Goal: Information Seeking & Learning: Learn about a topic

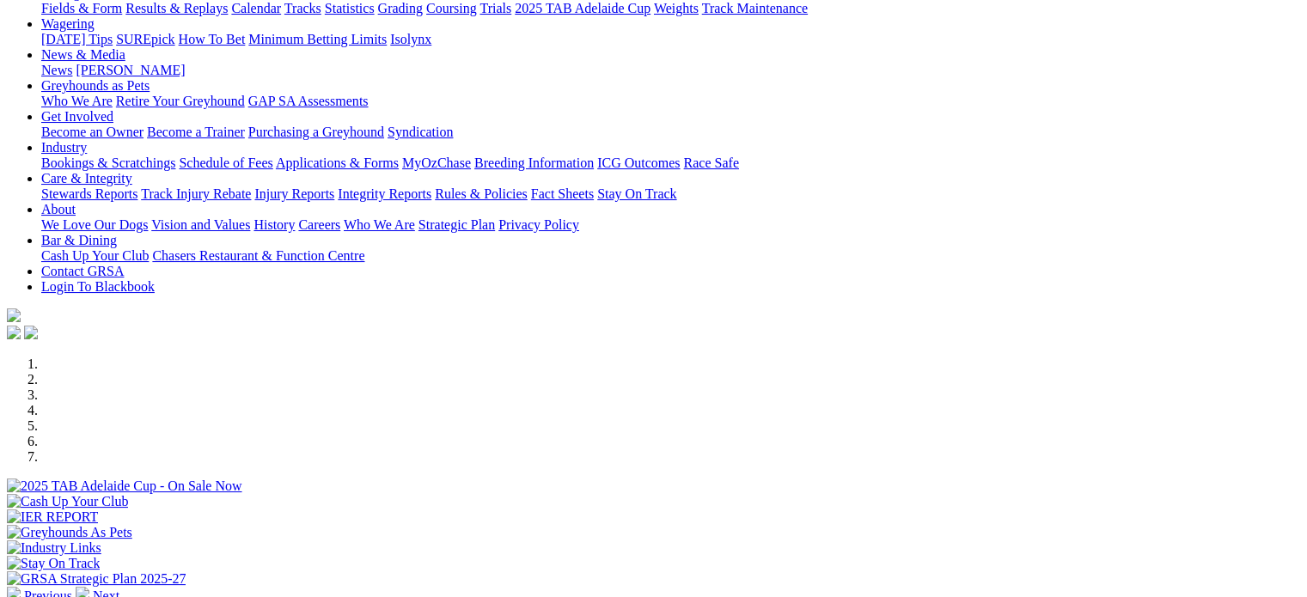
scroll to position [172, 0]
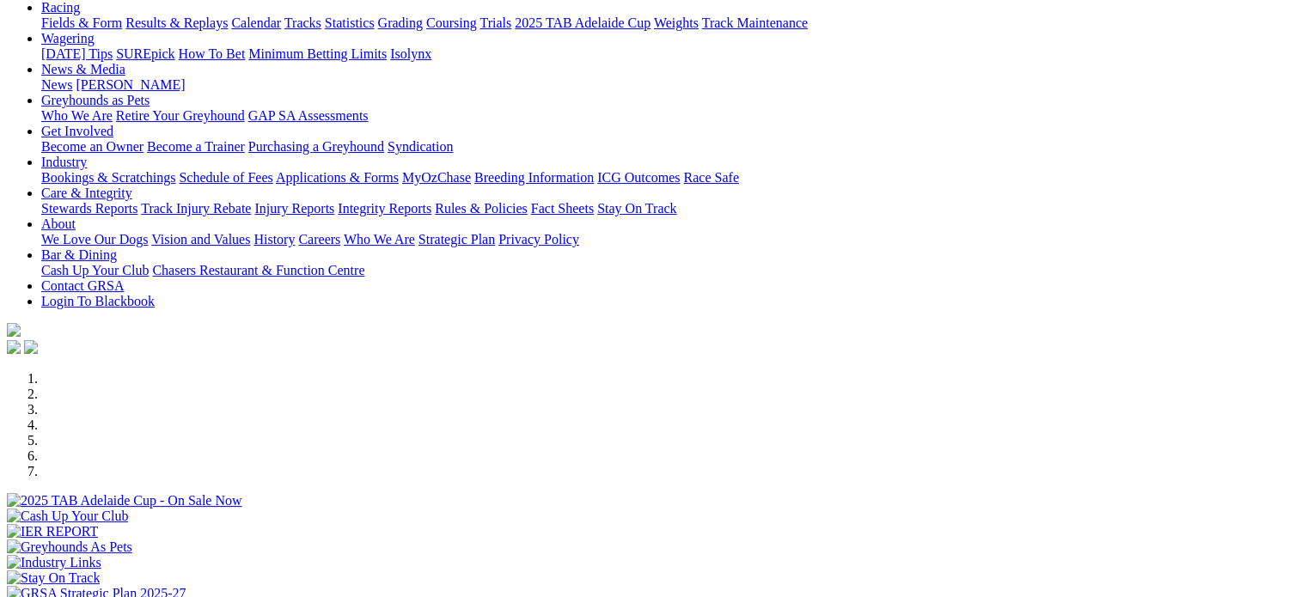
click at [394, 387] on li at bounding box center [670, 378] width 1259 height 15
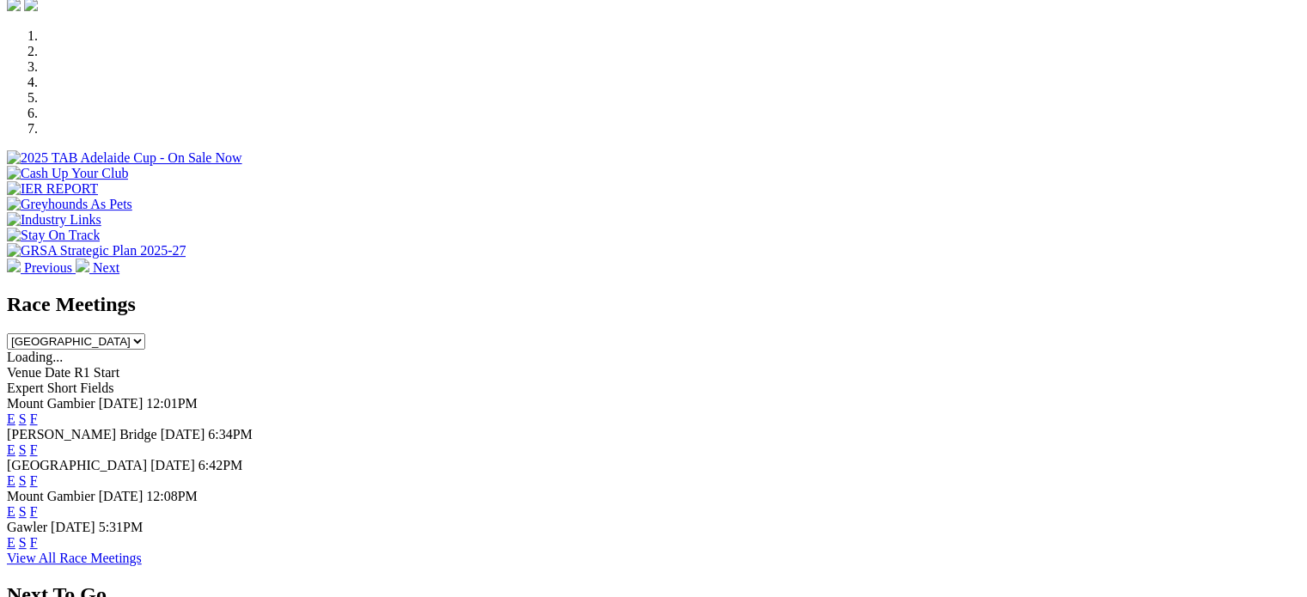
scroll to position [516, 0]
click at [38, 442] on link "F" at bounding box center [34, 449] width 8 height 15
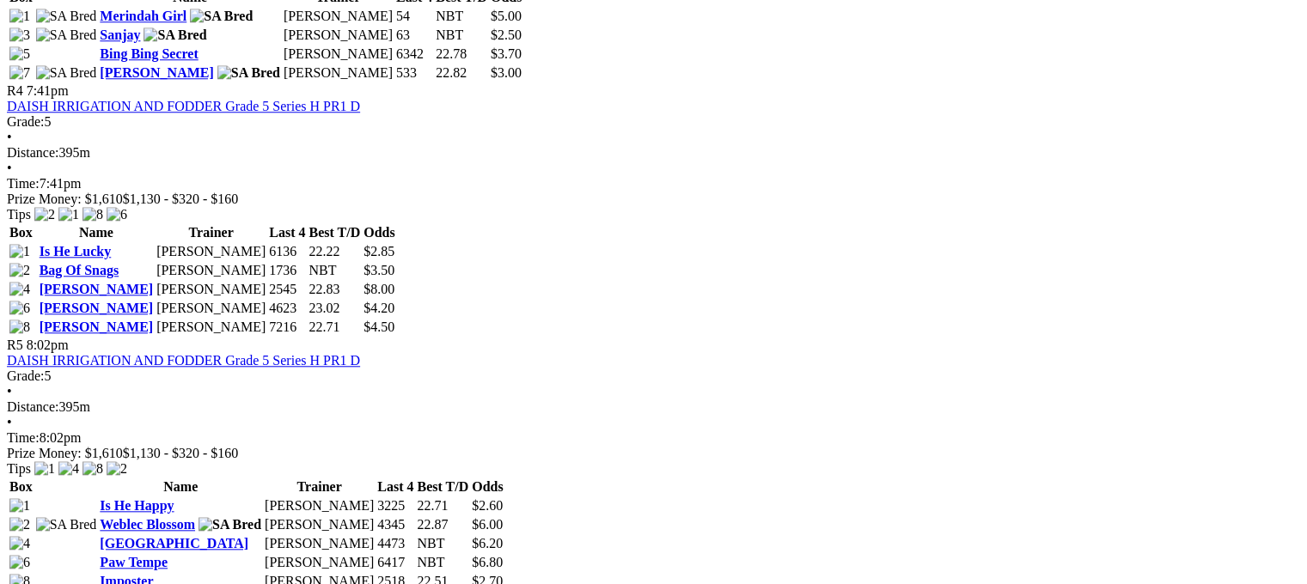
scroll to position [1289, 0]
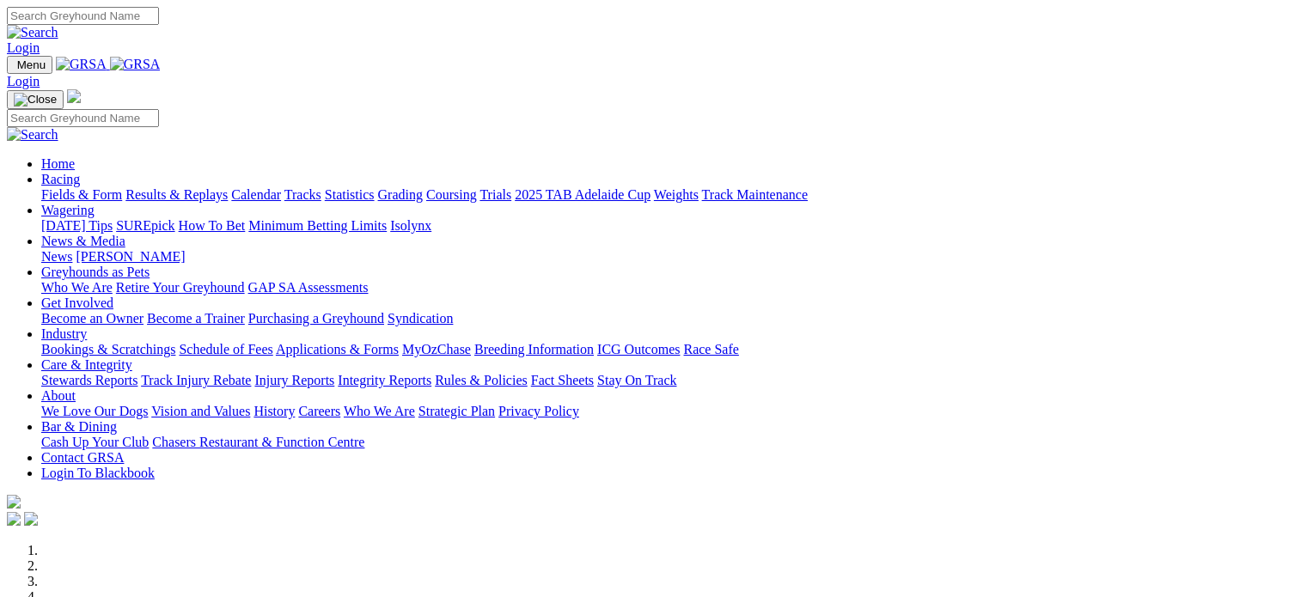
scroll to position [516, 0]
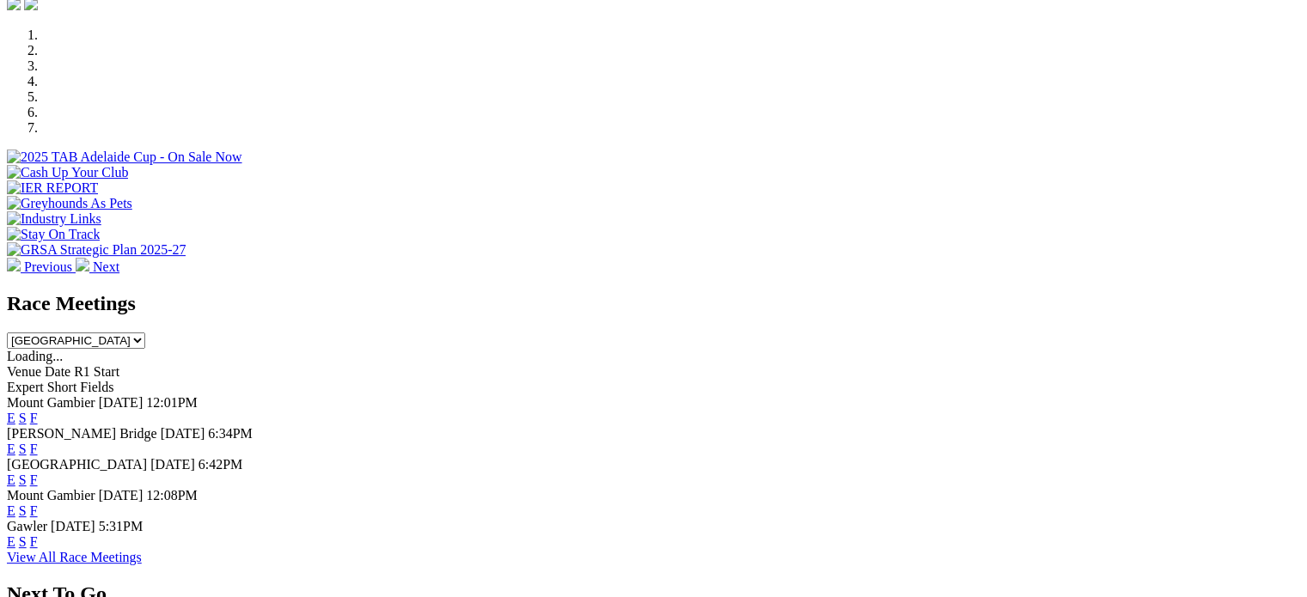
click at [38, 473] on link "F" at bounding box center [34, 480] width 8 height 15
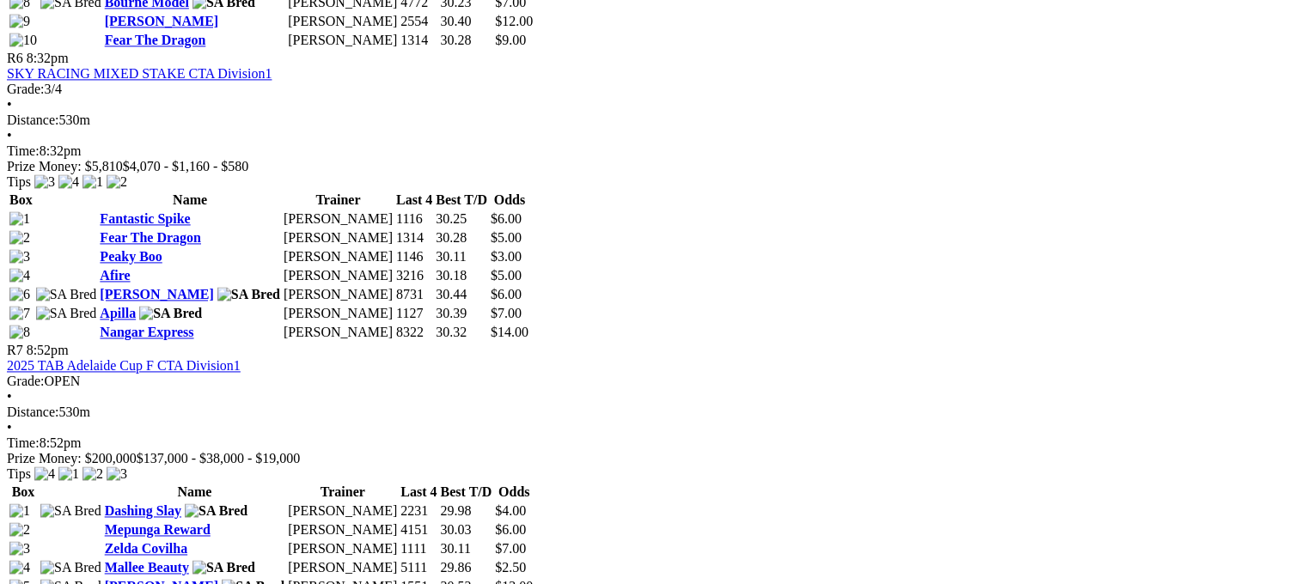
scroll to position [2234, 0]
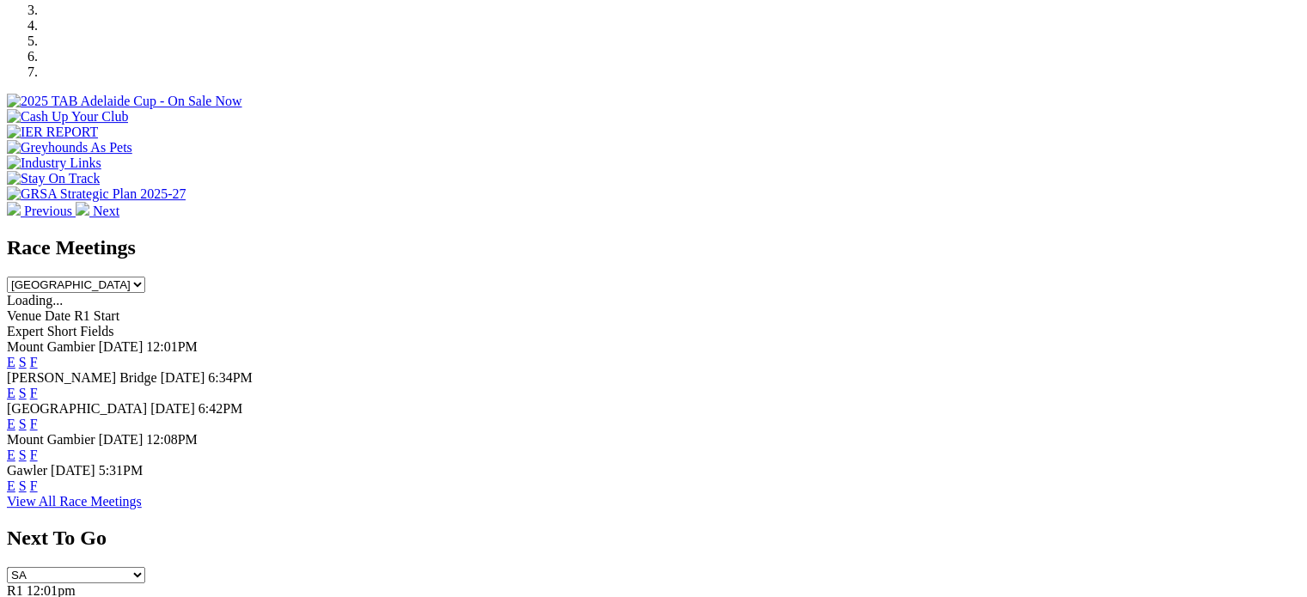
scroll to position [602, 0]
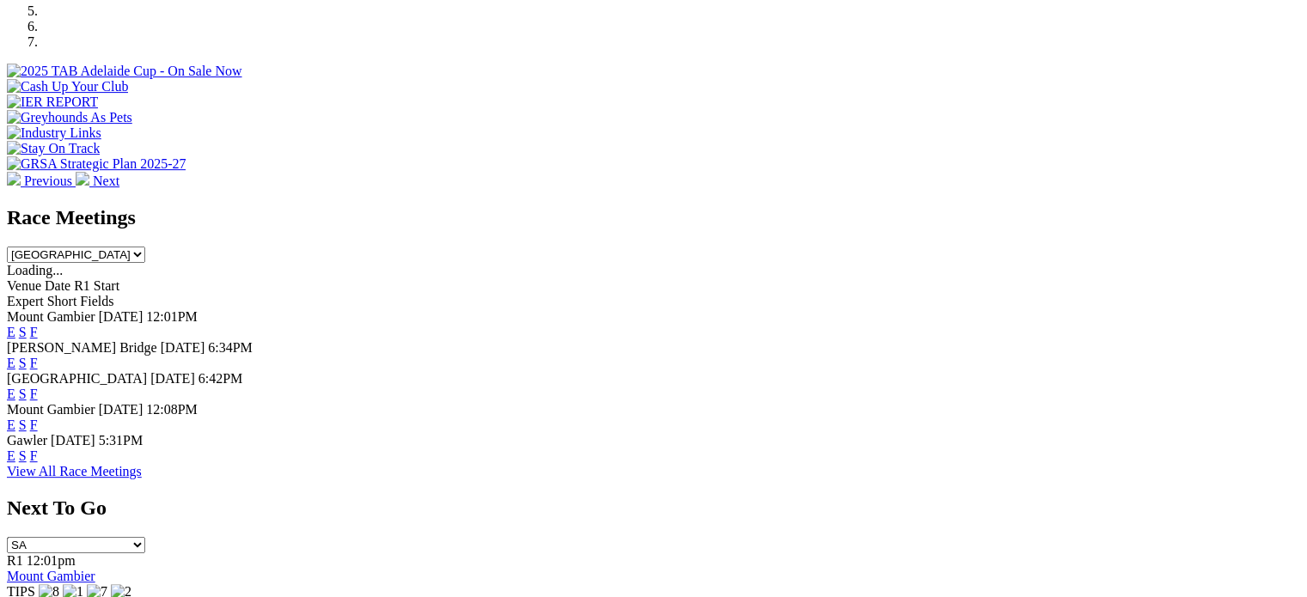
click at [529, 371] on div "Angle Park 10 Oct 25 6:42PM E S F" at bounding box center [653, 386] width 1293 height 31
click at [38, 449] on link "F" at bounding box center [34, 456] width 8 height 15
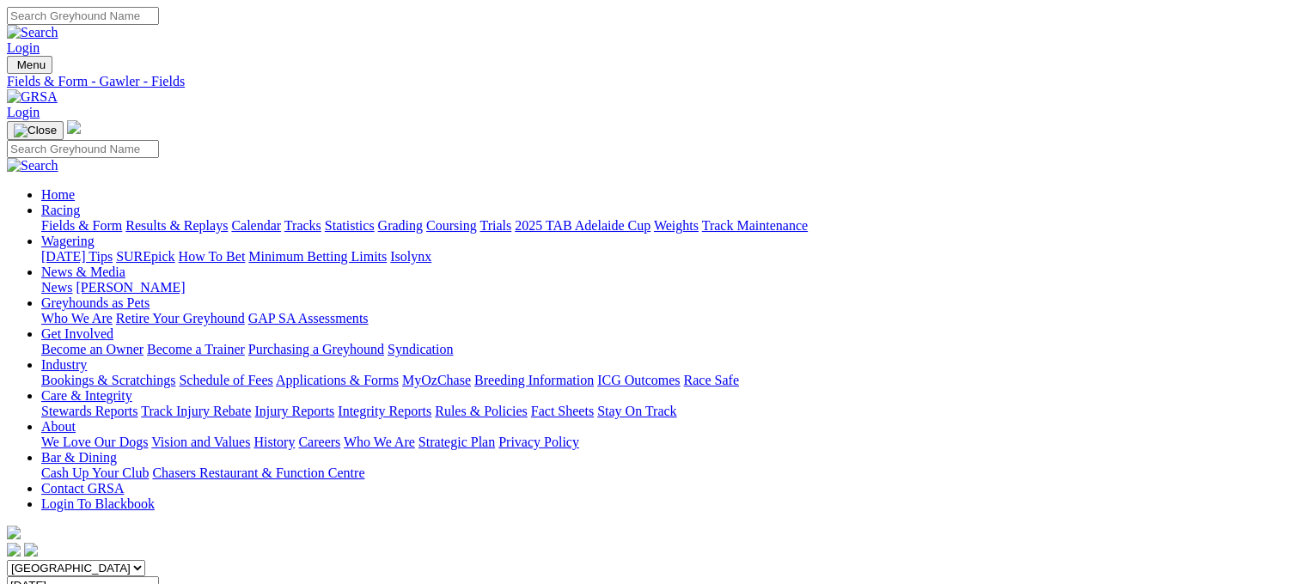
drag, startPoint x: 828, startPoint y: 399, endPoint x: 382, endPoint y: 205, distance: 485.7
